Goal: Find contact information

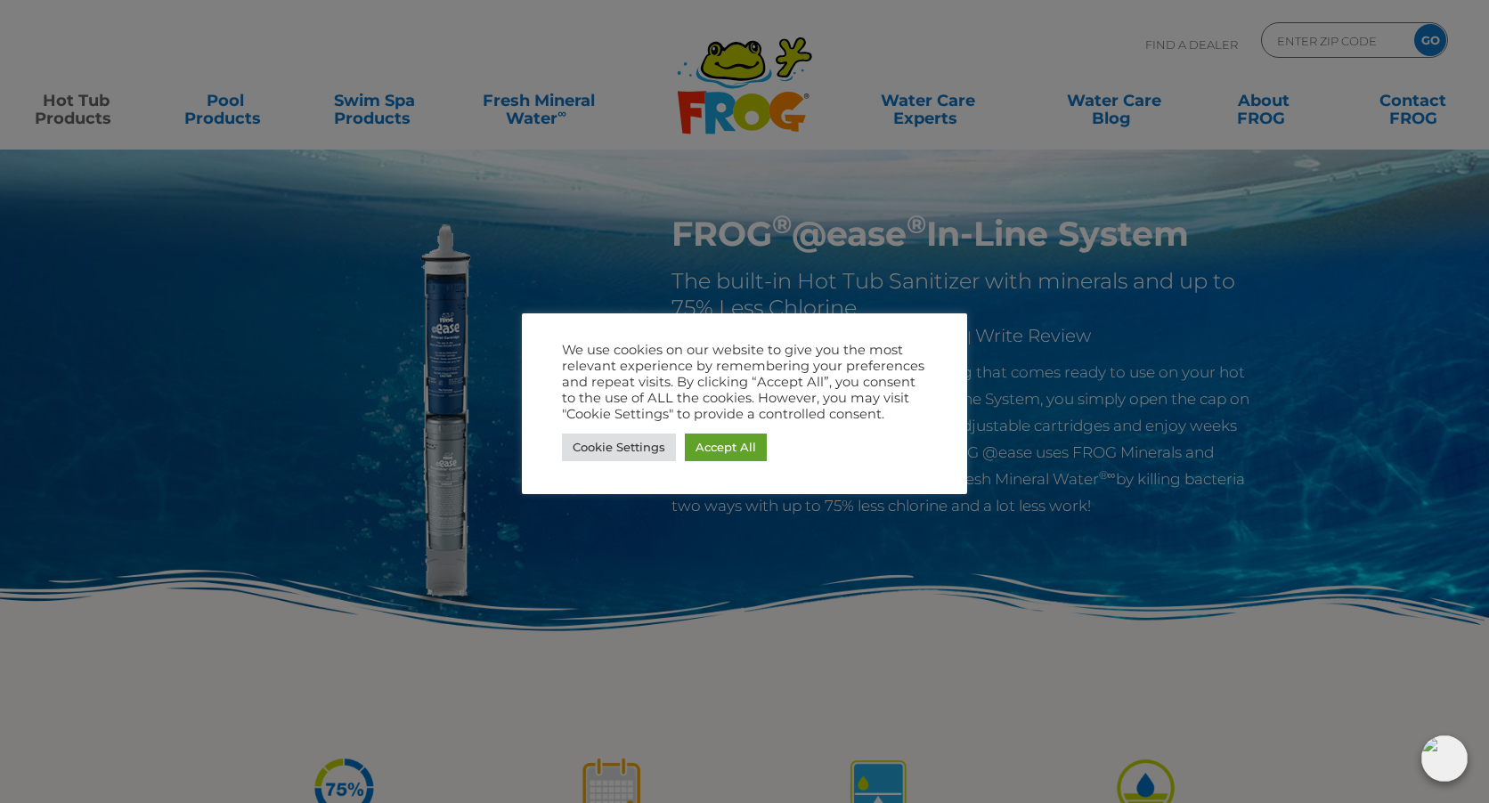
click at [1305, 328] on div at bounding box center [744, 401] width 1489 height 803
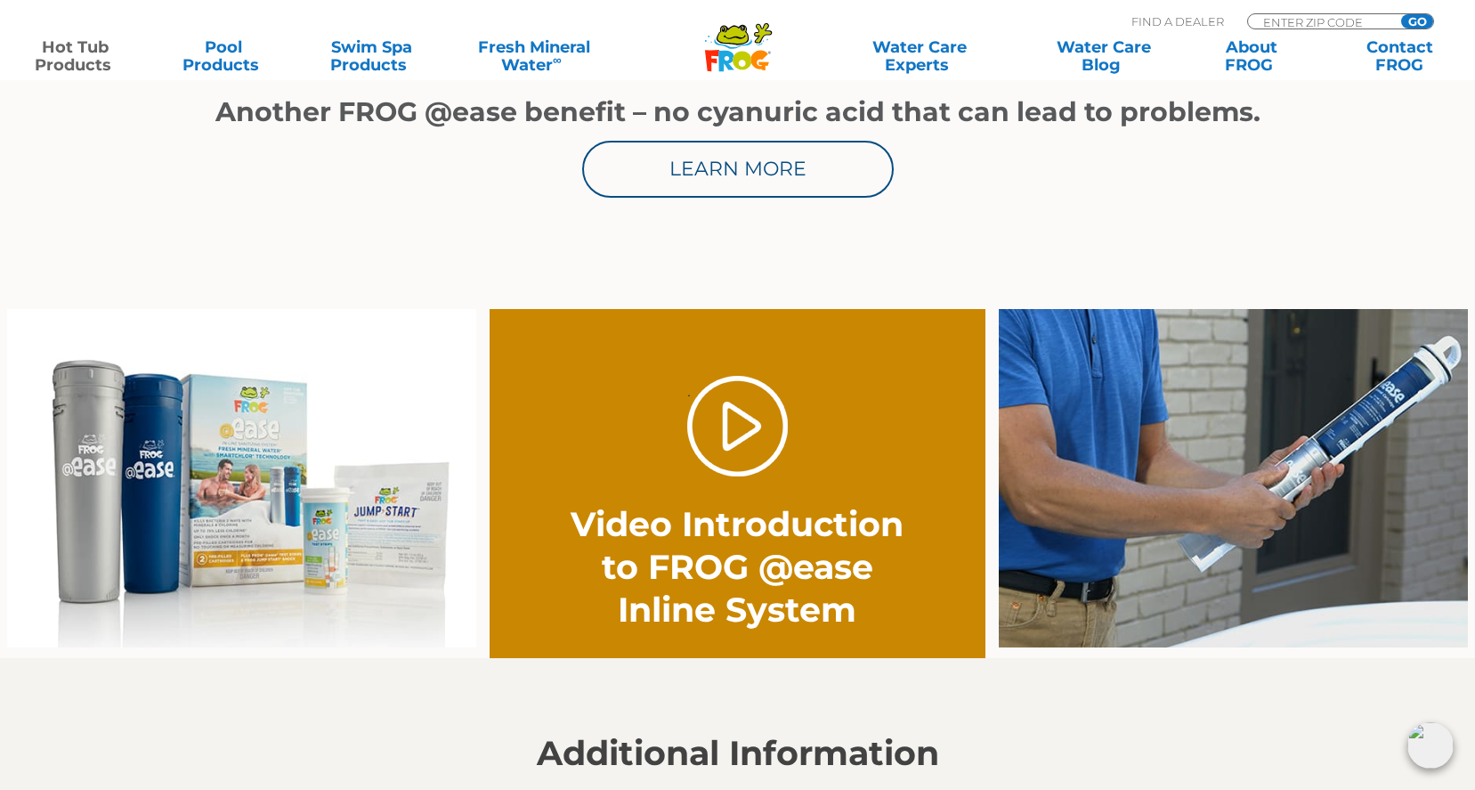
scroll to position [1222, 0]
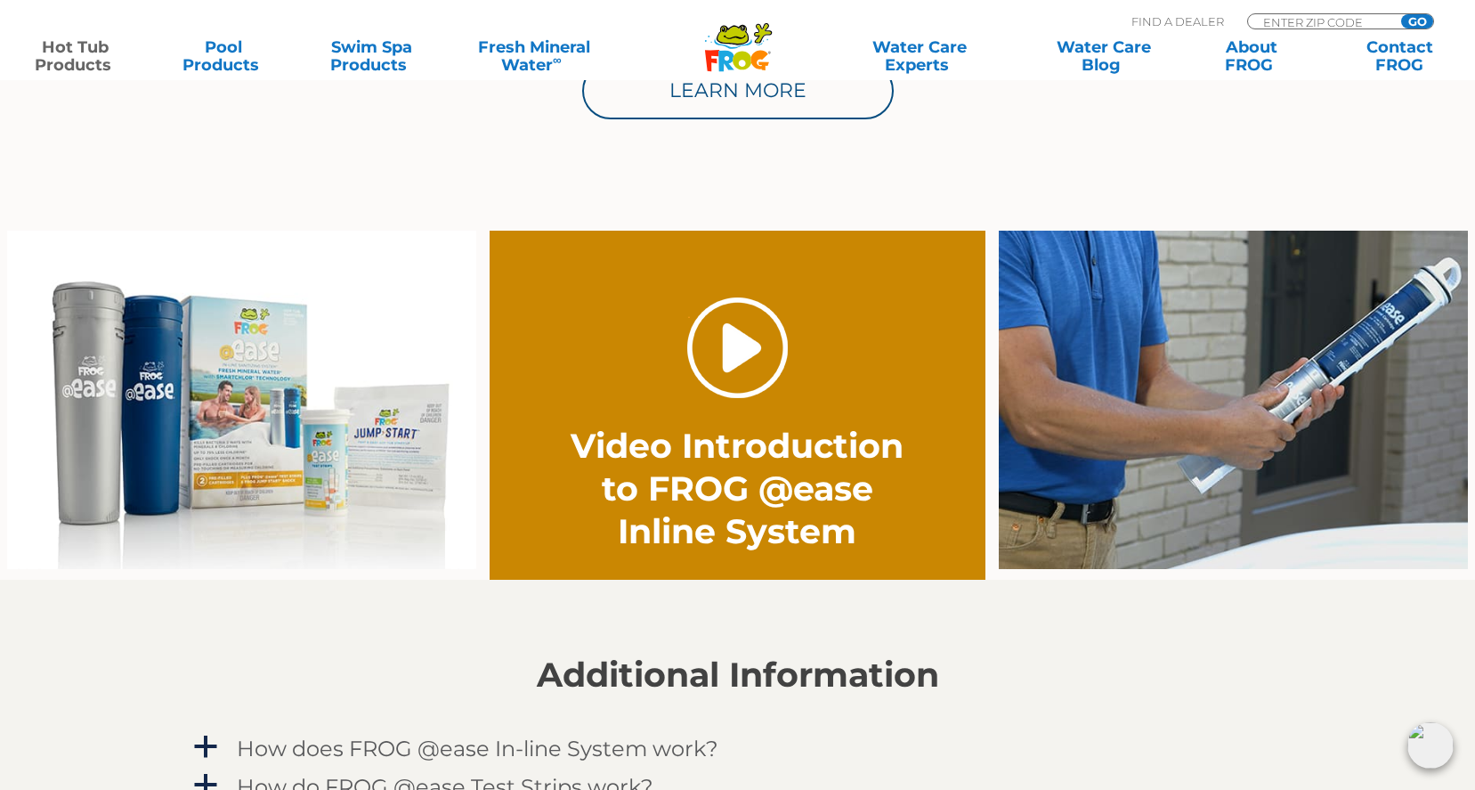
click at [744, 346] on link "." at bounding box center [737, 347] width 101 height 101
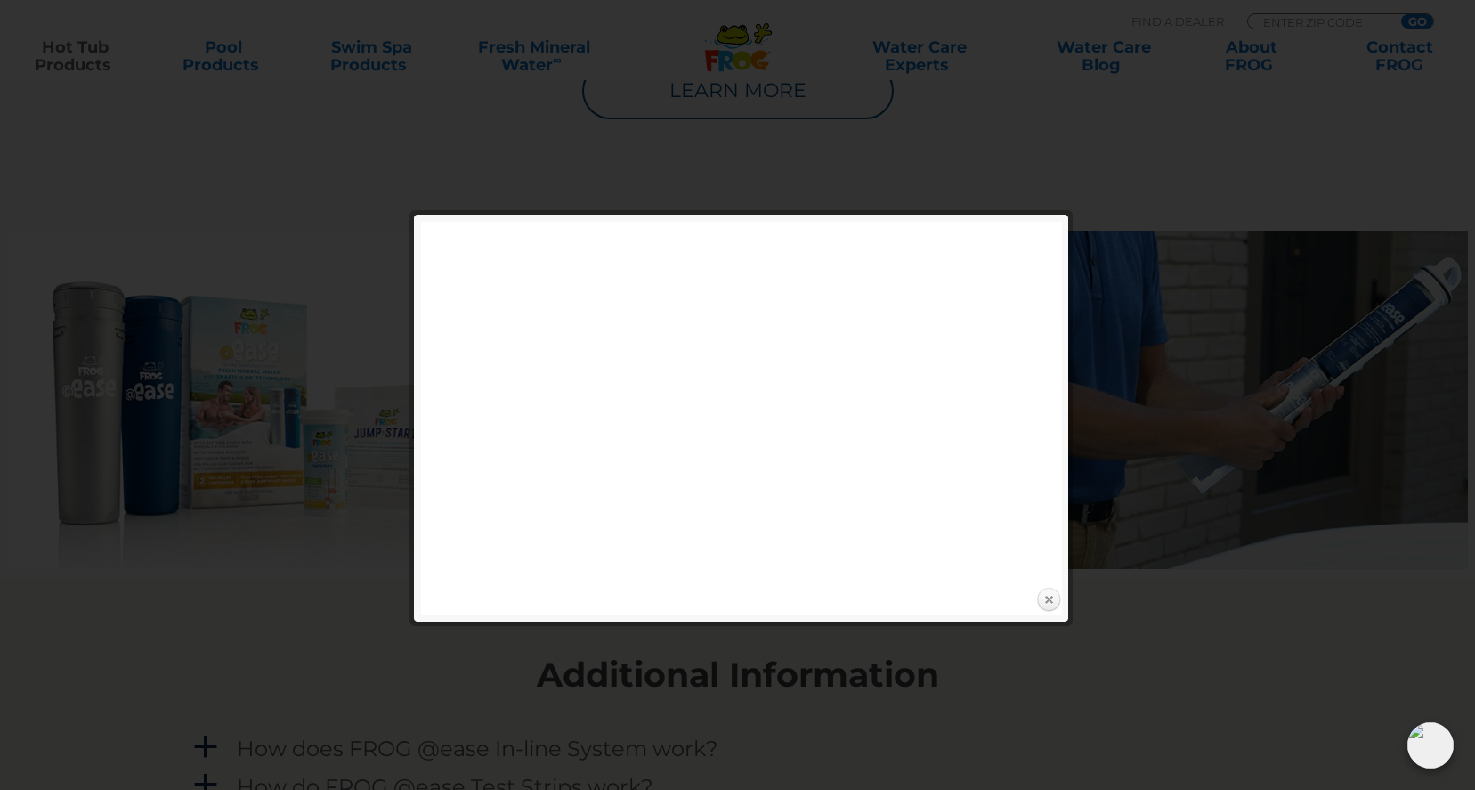
click at [1051, 595] on link "Close" at bounding box center [1049, 600] width 27 height 27
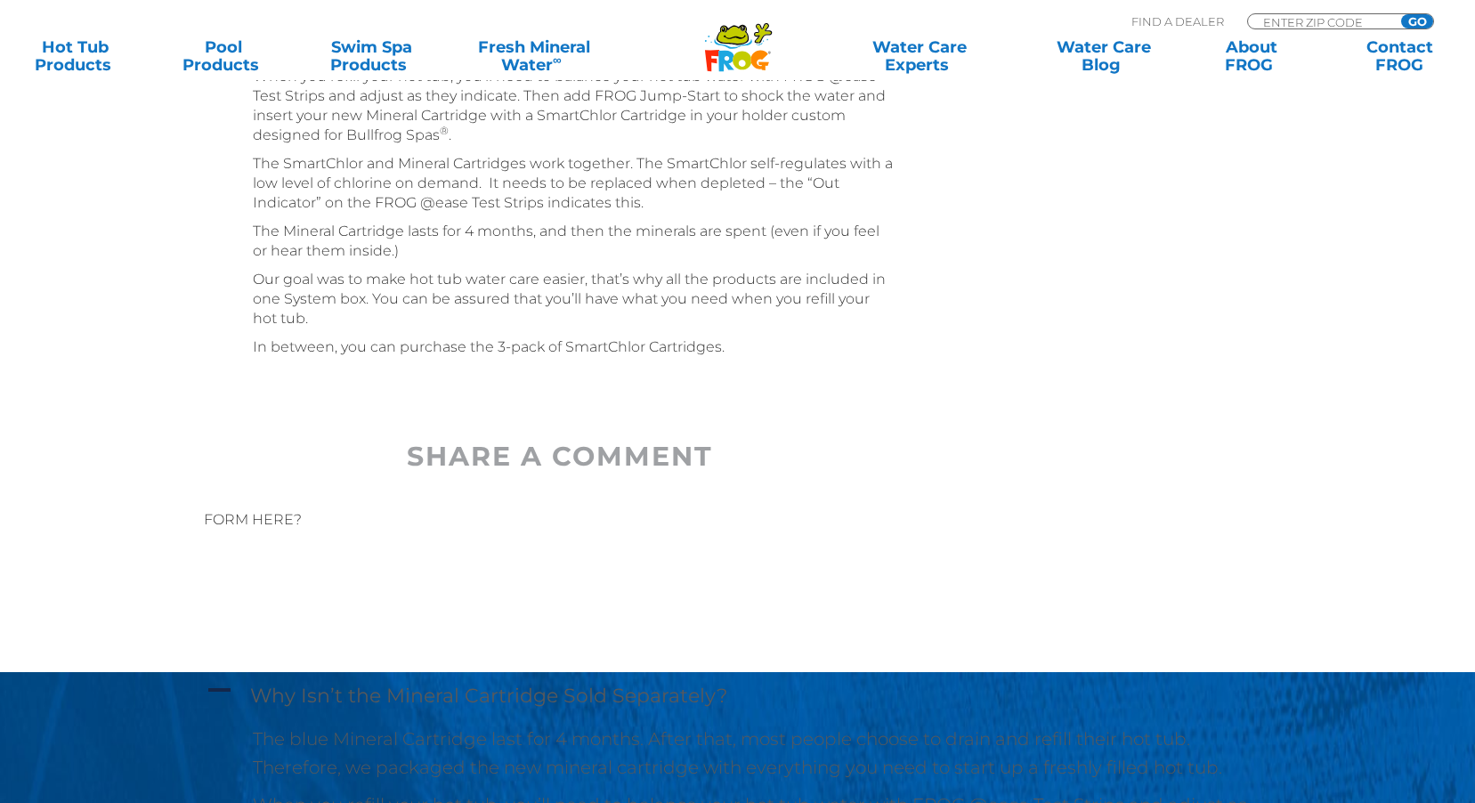
scroll to position [749, 0]
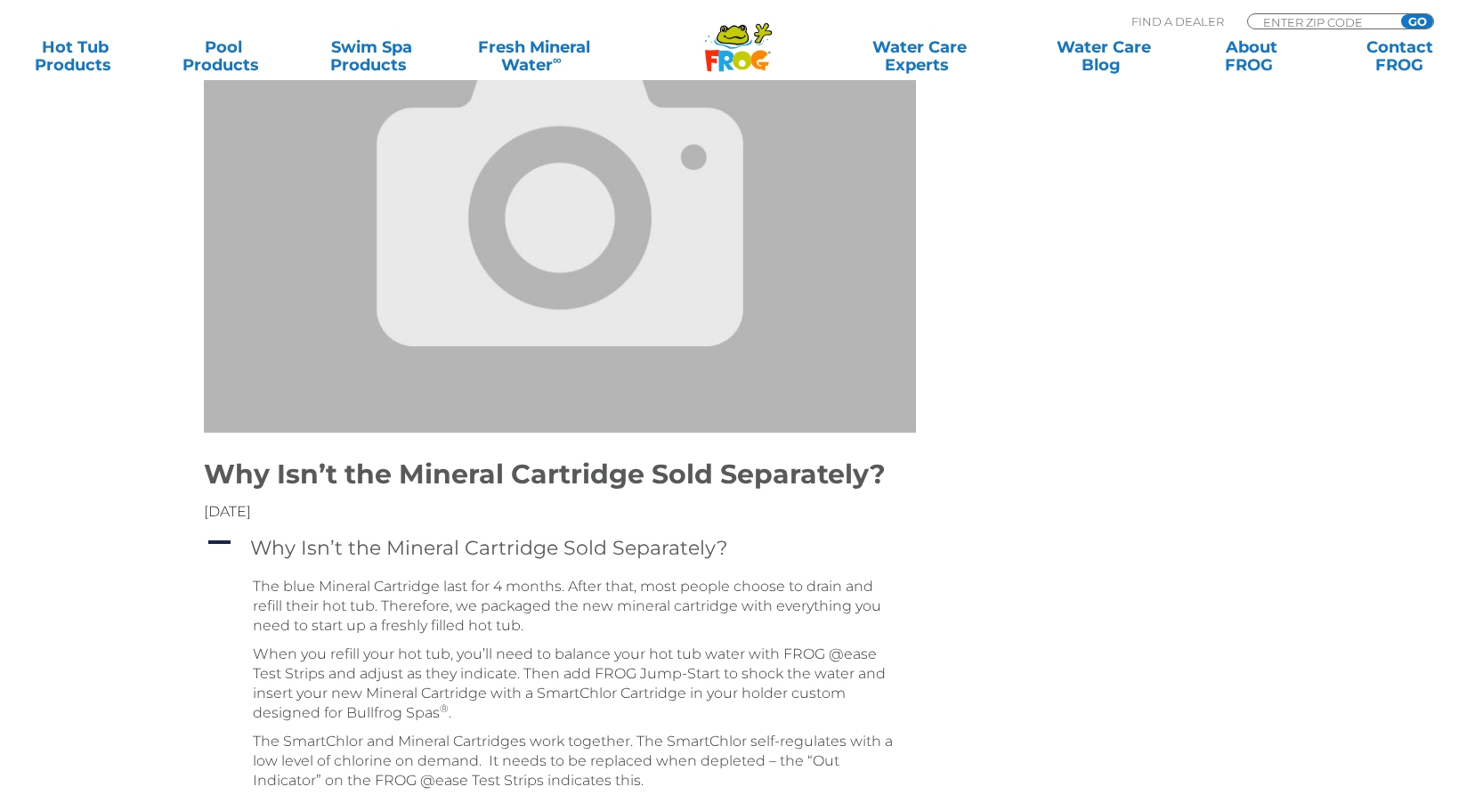
scroll to position [0, 0]
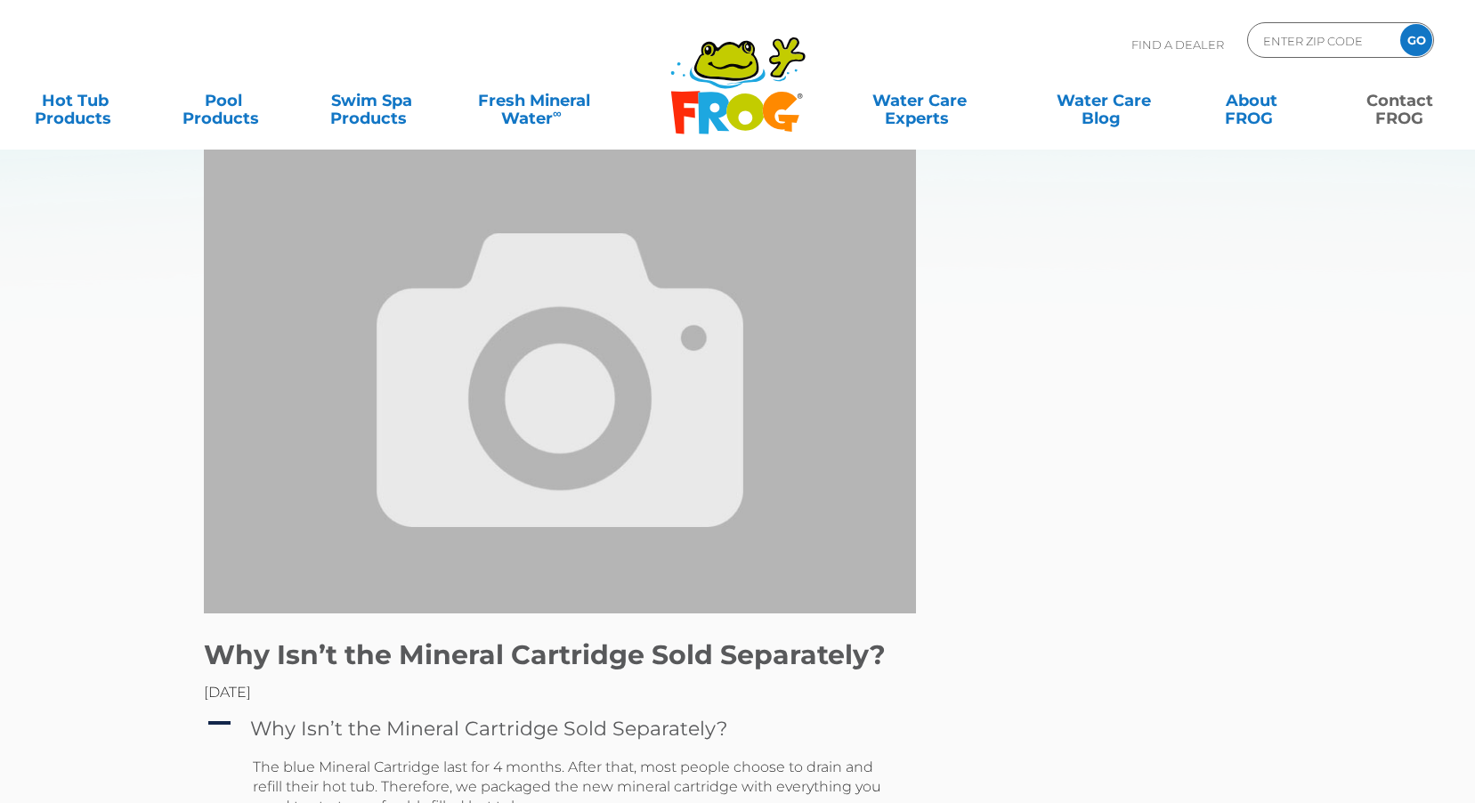
click at [1385, 118] on link "Contact FROG" at bounding box center [1400, 101] width 115 height 36
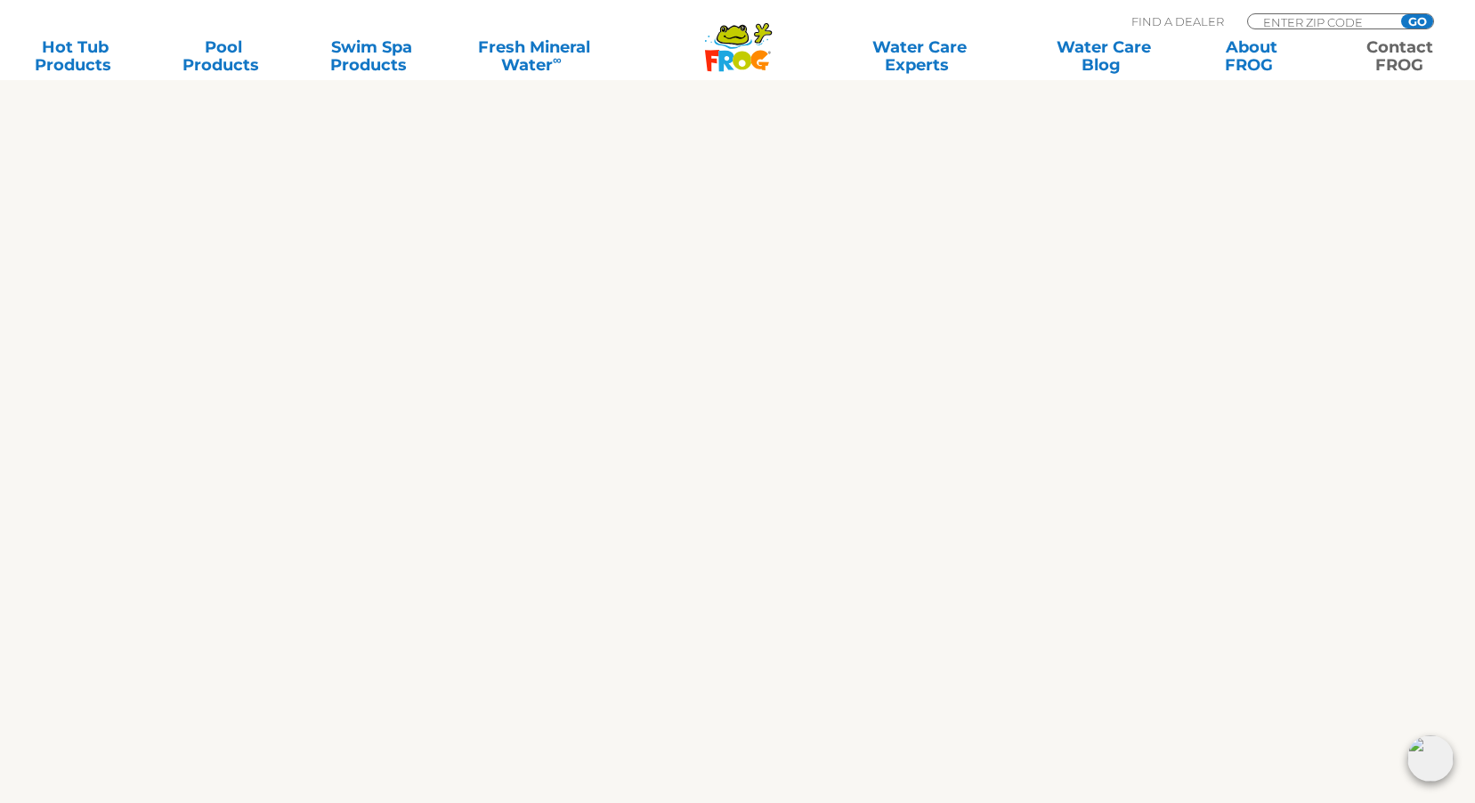
scroll to position [748, 0]
